Goal: Information Seeking & Learning: Check status

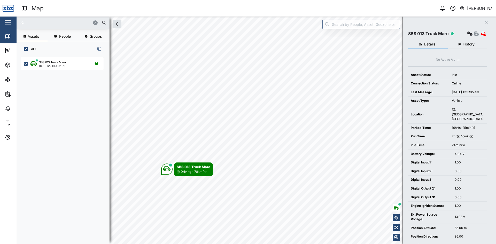
scroll to position [181, 81]
click at [488, 21] on icon "Close" at bounding box center [486, 22] width 3 height 4
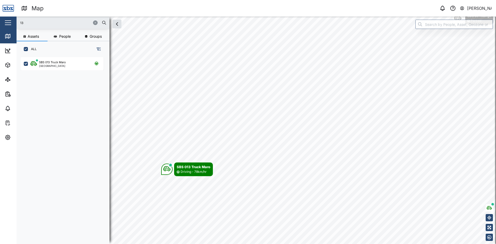
click at [95, 23] on icon "button" at bounding box center [95, 22] width 3 height 3
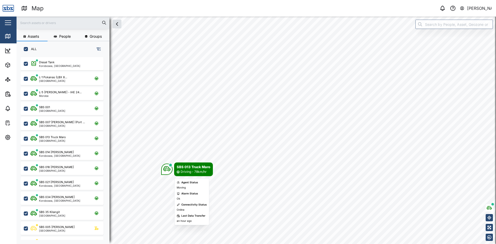
click at [166, 168] on icon "Map marker" at bounding box center [166, 168] width 7 height 5
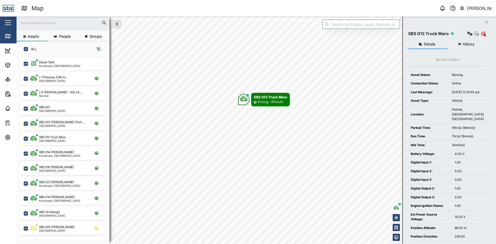
click at [462, 46] on button "History" at bounding box center [468, 44] width 40 height 9
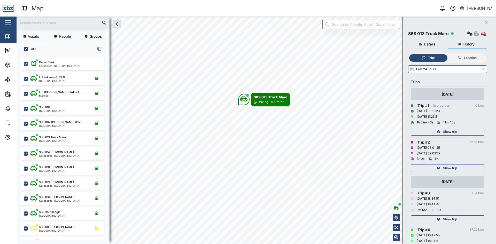
click at [445, 133] on span "Show trip" at bounding box center [450, 131] width 14 height 7
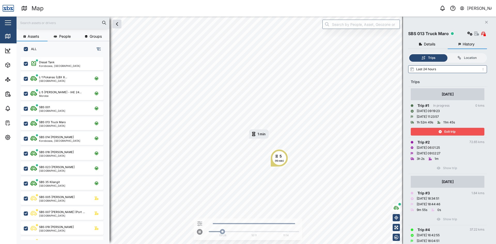
click at [488, 20] on icon "Close" at bounding box center [486, 22] width 3 height 4
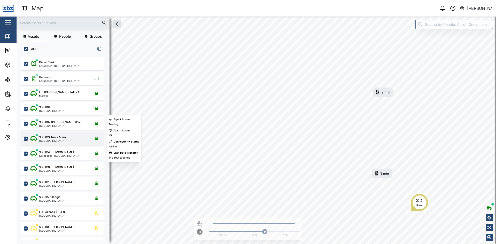
click at [58, 137] on div "SBS 013 Truck Maro" at bounding box center [52, 137] width 27 height 4
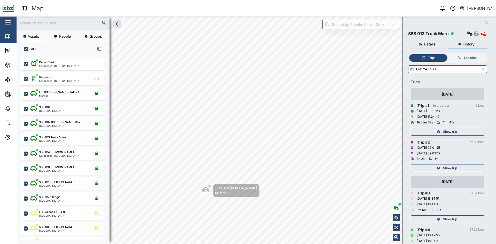
click at [461, 130] on div "Show trip" at bounding box center [446, 131] width 67 height 7
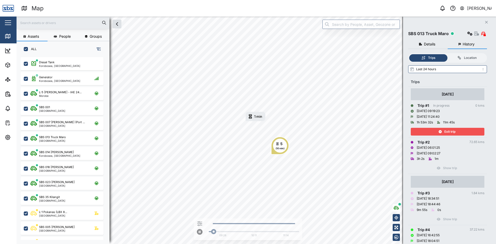
click at [454, 129] on span "Exit trip" at bounding box center [449, 131] width 11 height 7
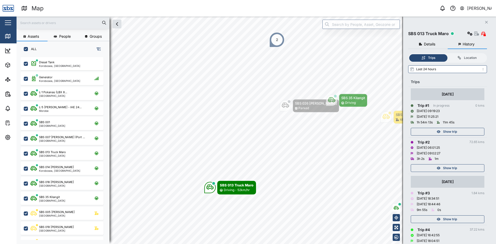
click at [487, 21] on icon "Close" at bounding box center [486, 22] width 3 height 4
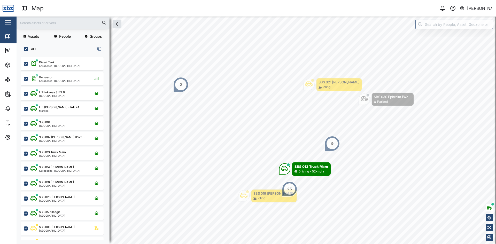
click at [183, 89] on div "2" at bounding box center [180, 84] width 15 height 15
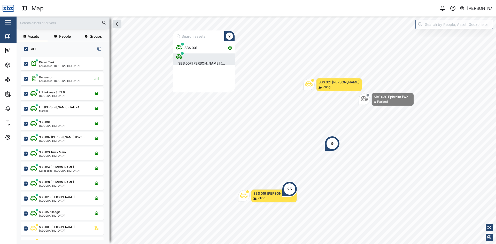
scroll to position [46, 58]
click at [194, 48] on div "SBS 001" at bounding box center [190, 47] width 17 height 5
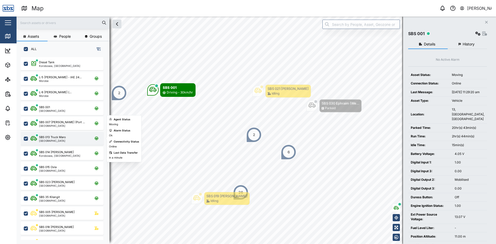
click at [53, 139] on div "SBS 013 Truck Maro" at bounding box center [52, 137] width 27 height 4
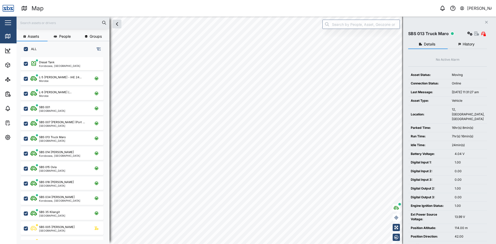
click at [485, 21] on icon "Close" at bounding box center [486, 22] width 3 height 4
